Goal: Task Accomplishment & Management: Manage account settings

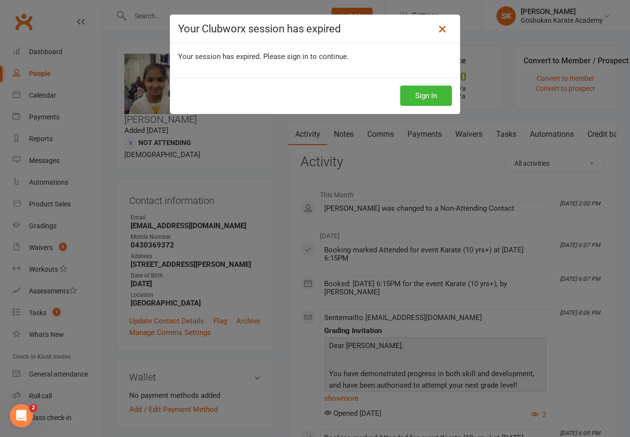
drag, startPoint x: 470, startPoint y: 72, endPoint x: 442, endPoint y: 28, distance: 52.2
click at [442, 28] on icon at bounding box center [442, 29] width 12 height 12
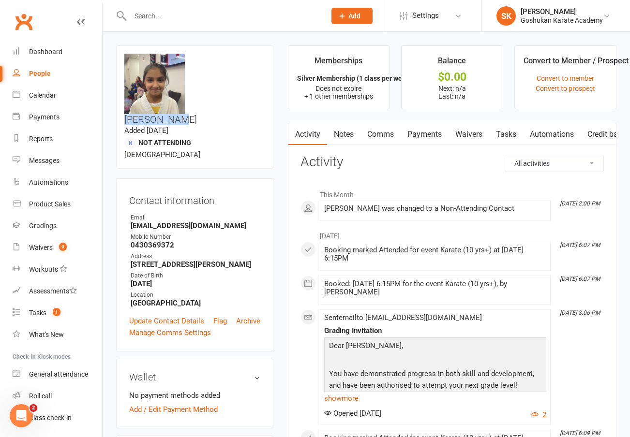
drag, startPoint x: 246, startPoint y: 57, endPoint x: 194, endPoint y: 57, distance: 52.3
click at [194, 57] on h3 "[PERSON_NAME]" at bounding box center [194, 89] width 141 height 71
click at [279, 55] on div "upload photo change photo [PERSON_NAME] Added [DATE] Not Attending [DEMOGRAPHIC…" at bounding box center [195, 419] width 172 height 748
click at [45, 250] on div "Waivers" at bounding box center [41, 248] width 24 height 8
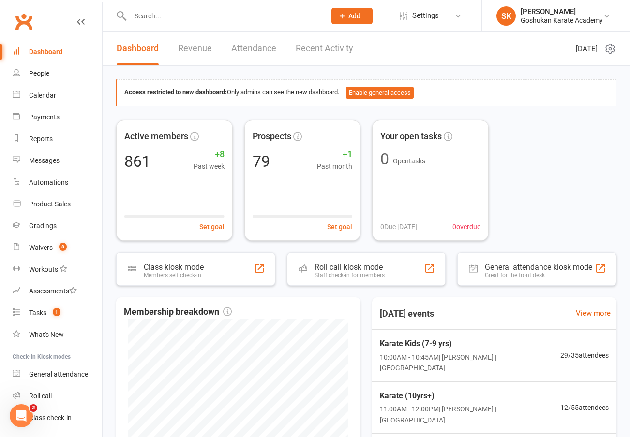
click at [253, 50] on link "Attendance" at bounding box center [253, 48] width 45 height 33
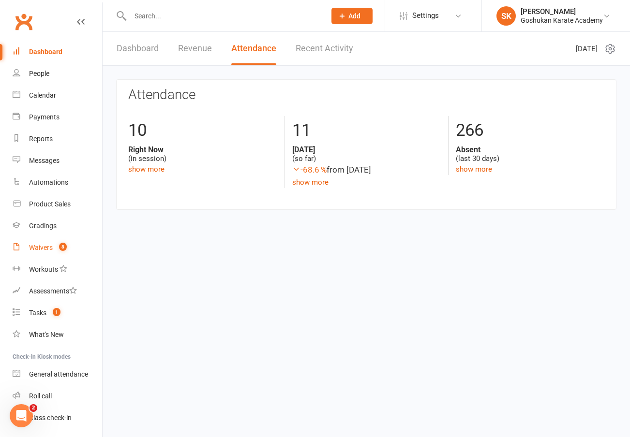
click at [36, 248] on div "Waivers" at bounding box center [41, 248] width 24 height 8
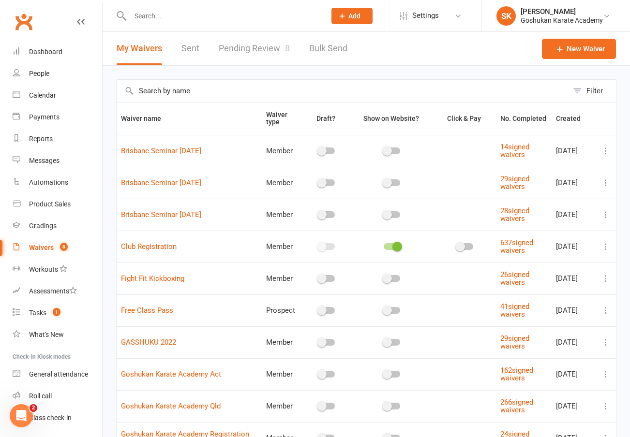
click at [246, 47] on link "Pending Review 8" at bounding box center [254, 48] width 71 height 33
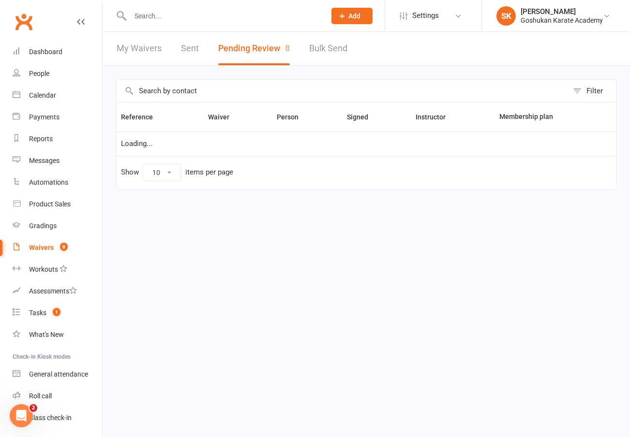
select select "25"
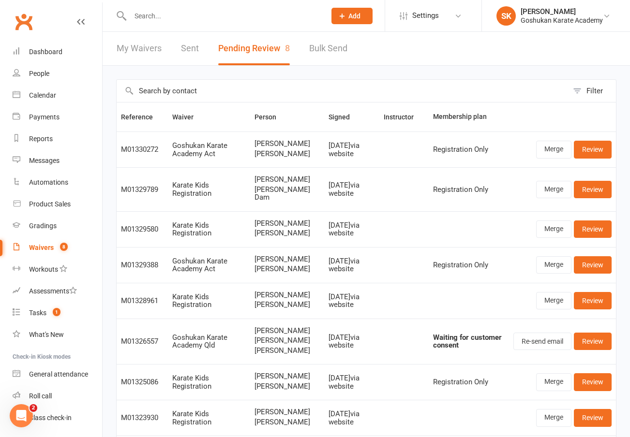
click at [154, 19] on input "text" at bounding box center [223, 16] width 192 height 14
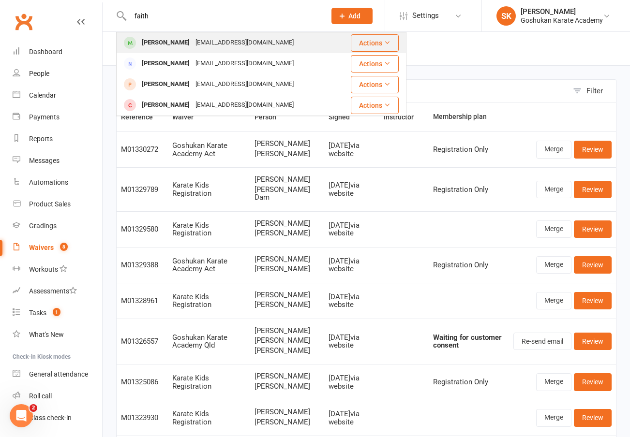
type input "faith"
click at [152, 48] on div "Faith Rika" at bounding box center [166, 43] width 54 height 14
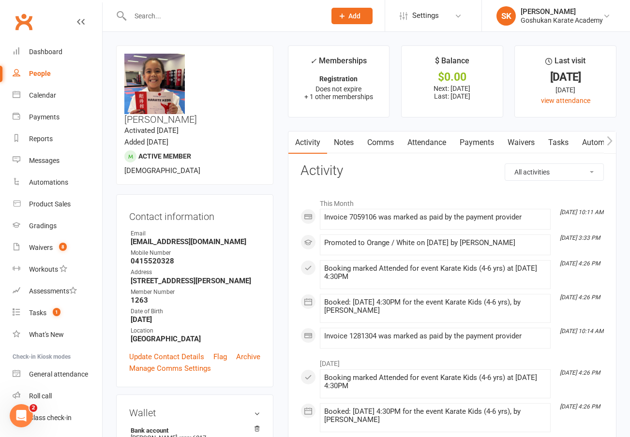
click at [430, 145] on link "Attendance" at bounding box center [427, 143] width 52 height 22
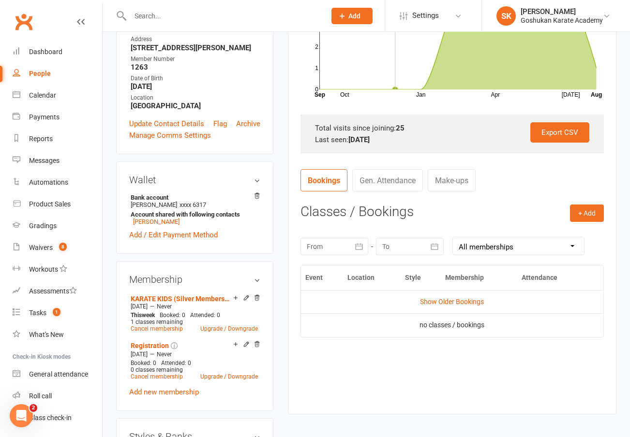
scroll to position [287, 0]
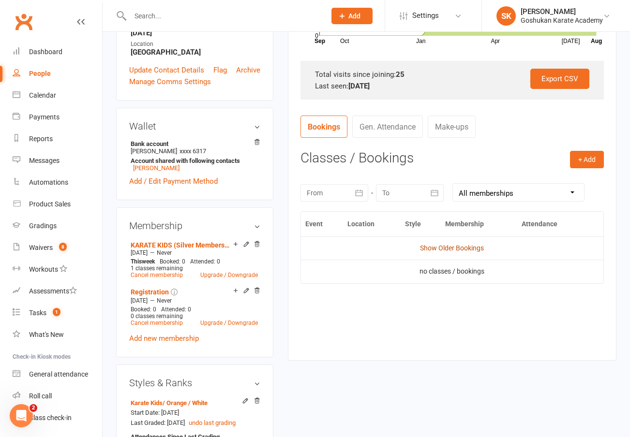
click at [444, 248] on link "Show Older Bookings" at bounding box center [452, 248] width 64 height 8
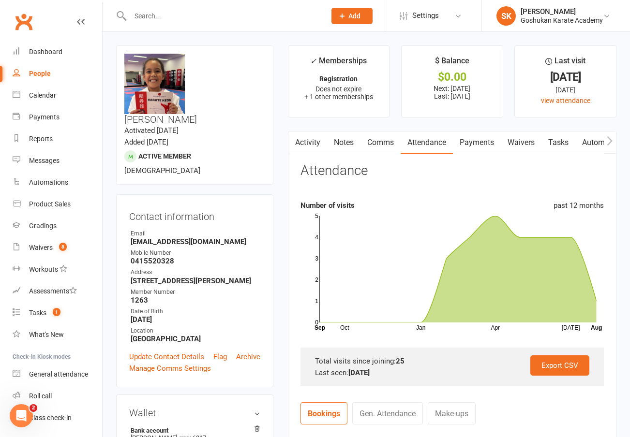
scroll to position [0, 0]
click at [146, 18] on input "text" at bounding box center [223, 16] width 192 height 14
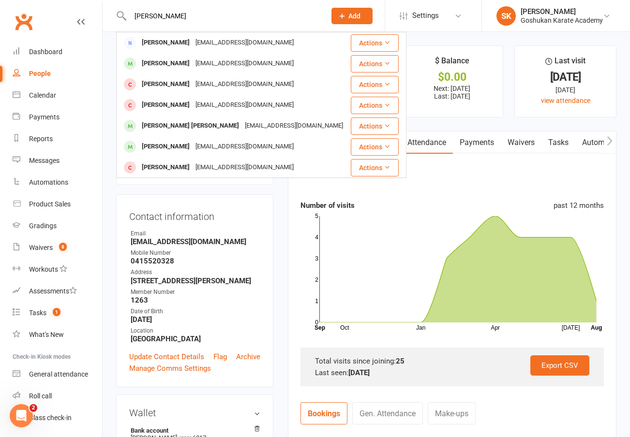
type input "Jacob"
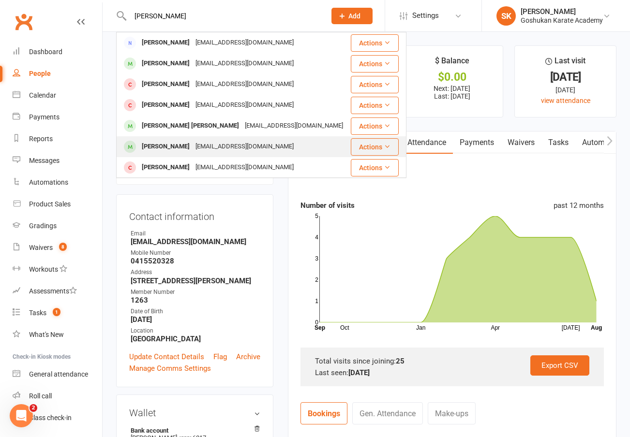
drag, startPoint x: 166, startPoint y: 29, endPoint x: 160, endPoint y: 145, distance: 116.8
click at [160, 145] on div "Jacob Dib" at bounding box center [166, 147] width 54 height 14
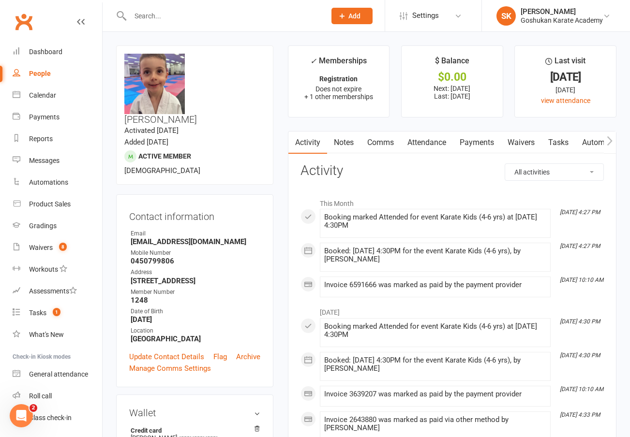
click at [426, 144] on link "Attendance" at bounding box center [427, 143] width 52 height 22
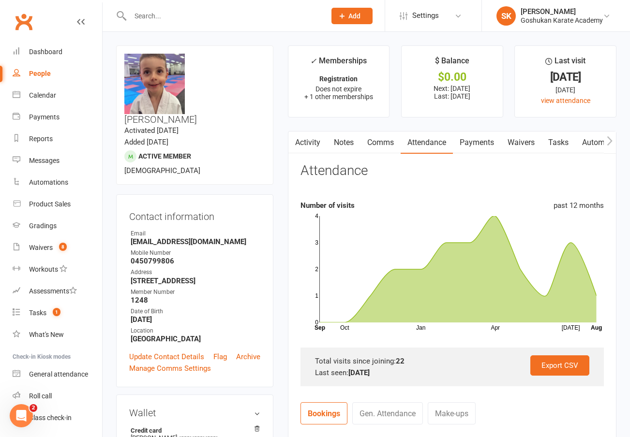
click at [486, 143] on link "Payments" at bounding box center [477, 143] width 48 height 22
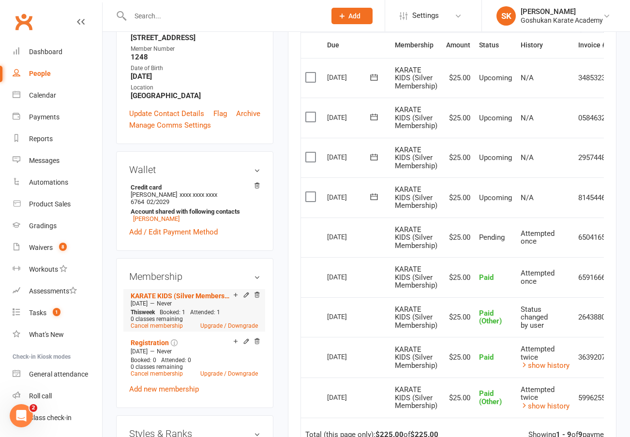
scroll to position [241, 0]
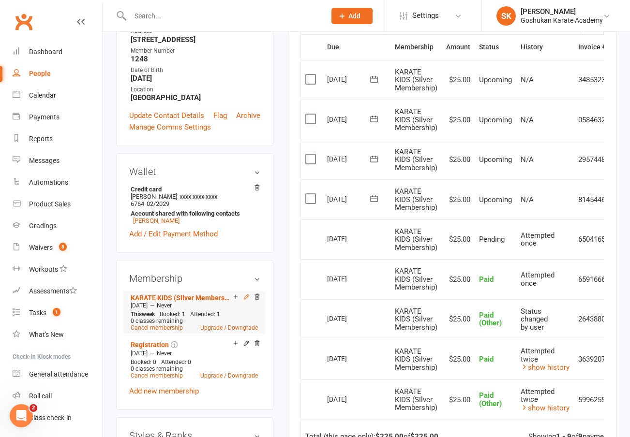
click at [246, 294] on icon at bounding box center [246, 297] width 7 height 7
